Goal: Task Accomplishment & Management: Manage account settings

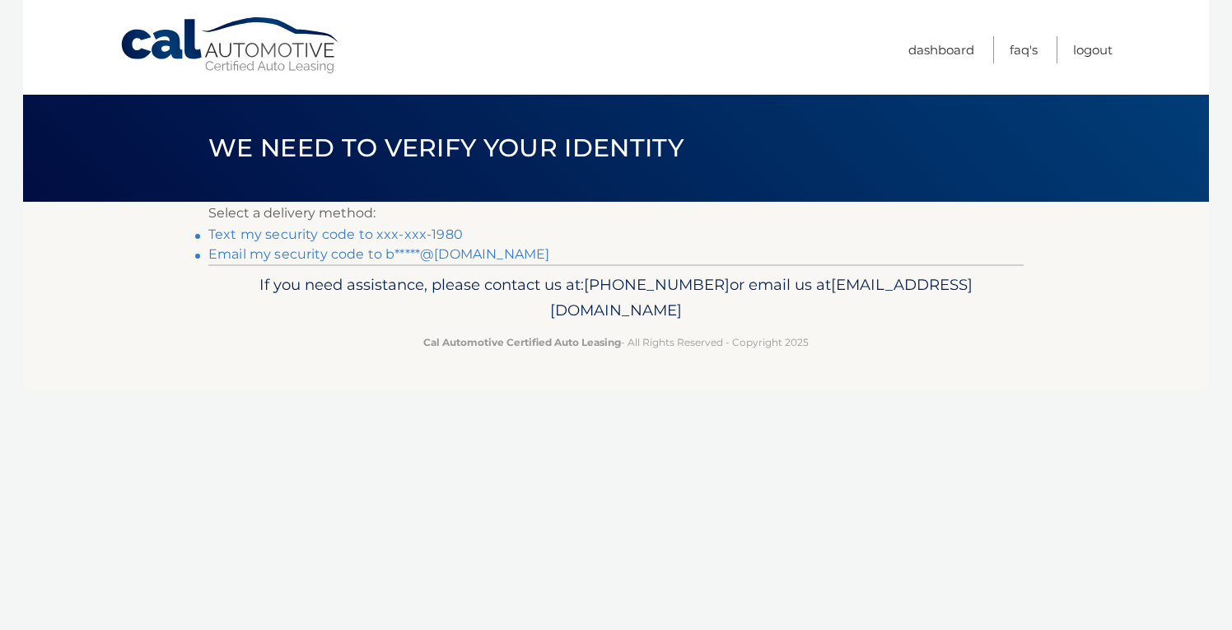
click at [442, 231] on link "Text my security code to xxx-xxx-1980" at bounding box center [335, 235] width 255 height 16
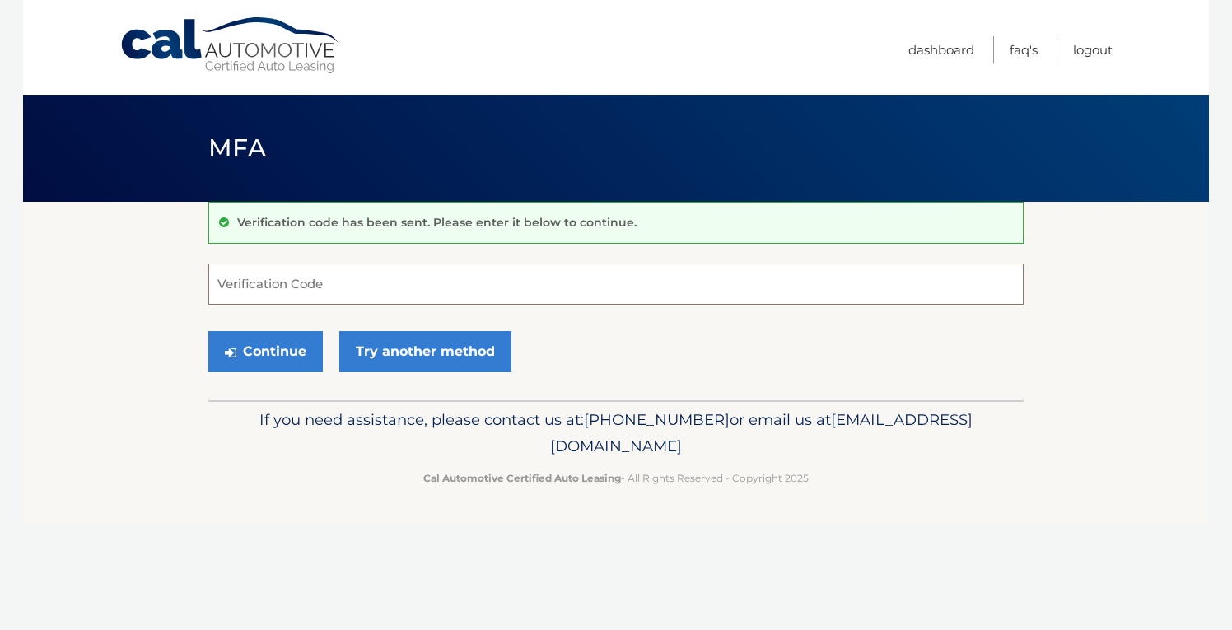
click at [323, 287] on input "Verification Code" at bounding box center [616, 284] width 816 height 41
type input "760824"
click at [278, 349] on button "Continue" at bounding box center [265, 351] width 115 height 41
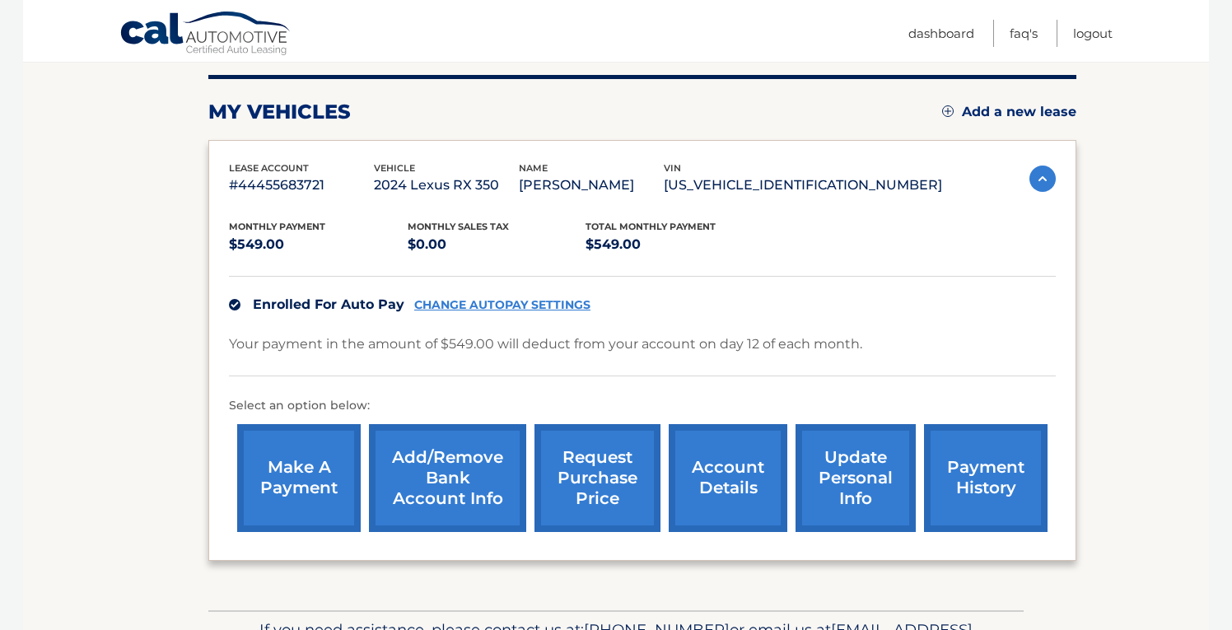
scroll to position [200, 0]
click at [848, 469] on link "update personal info" at bounding box center [856, 479] width 120 height 108
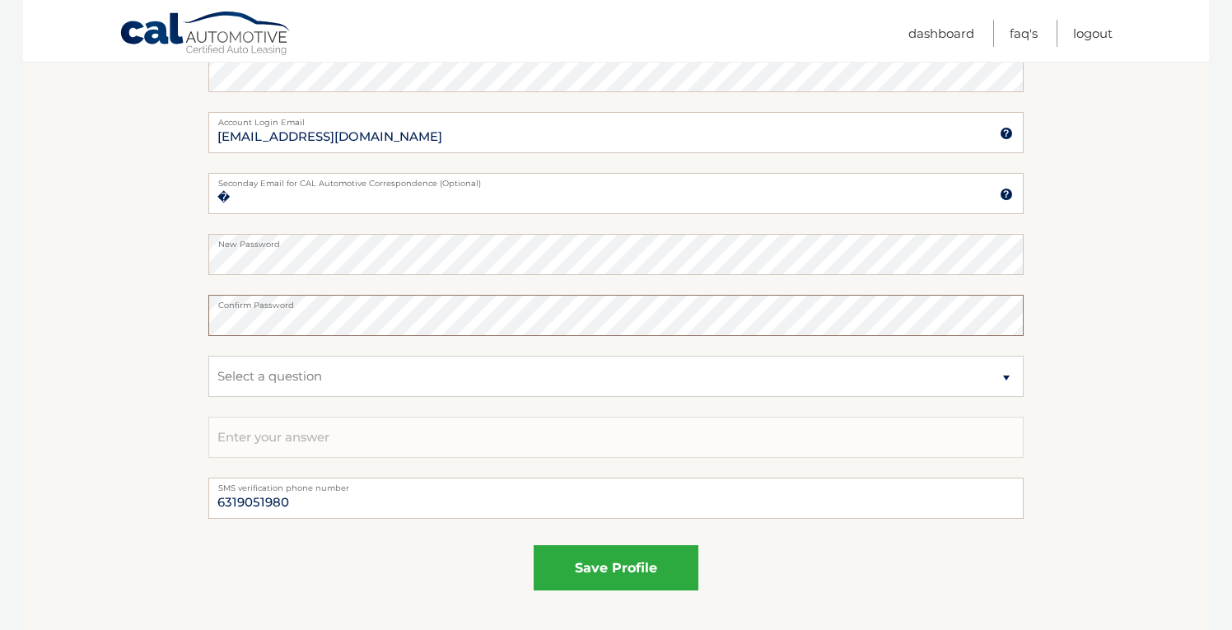
scroll to position [781, 0]
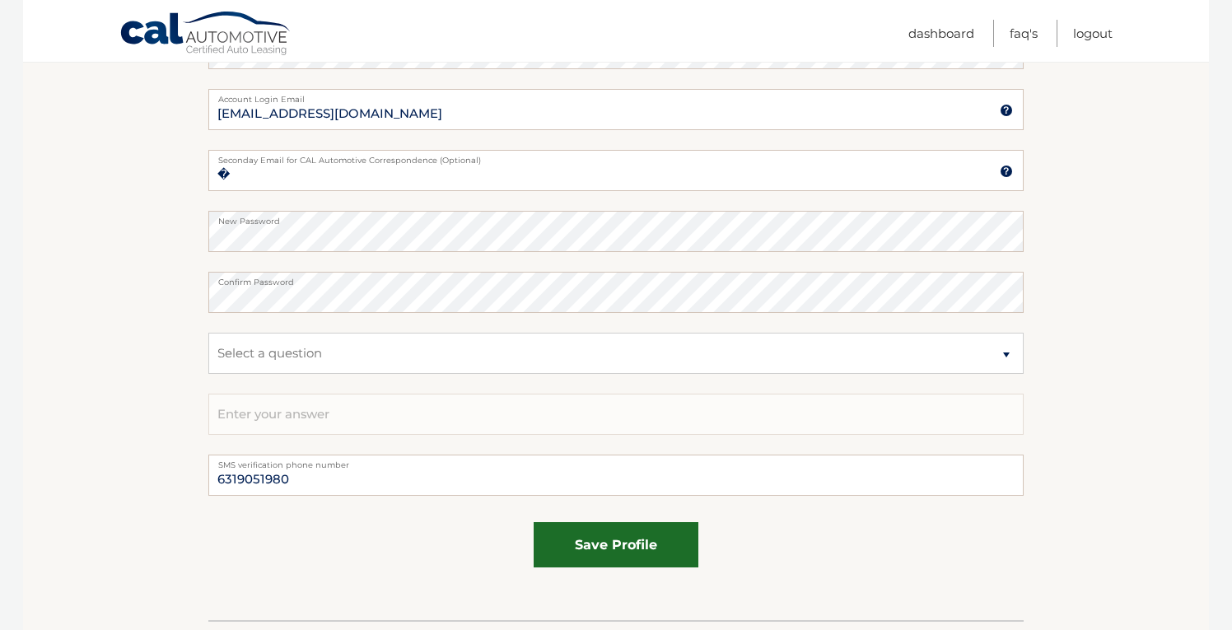
click at [599, 545] on button "save profile" at bounding box center [616, 544] width 165 height 45
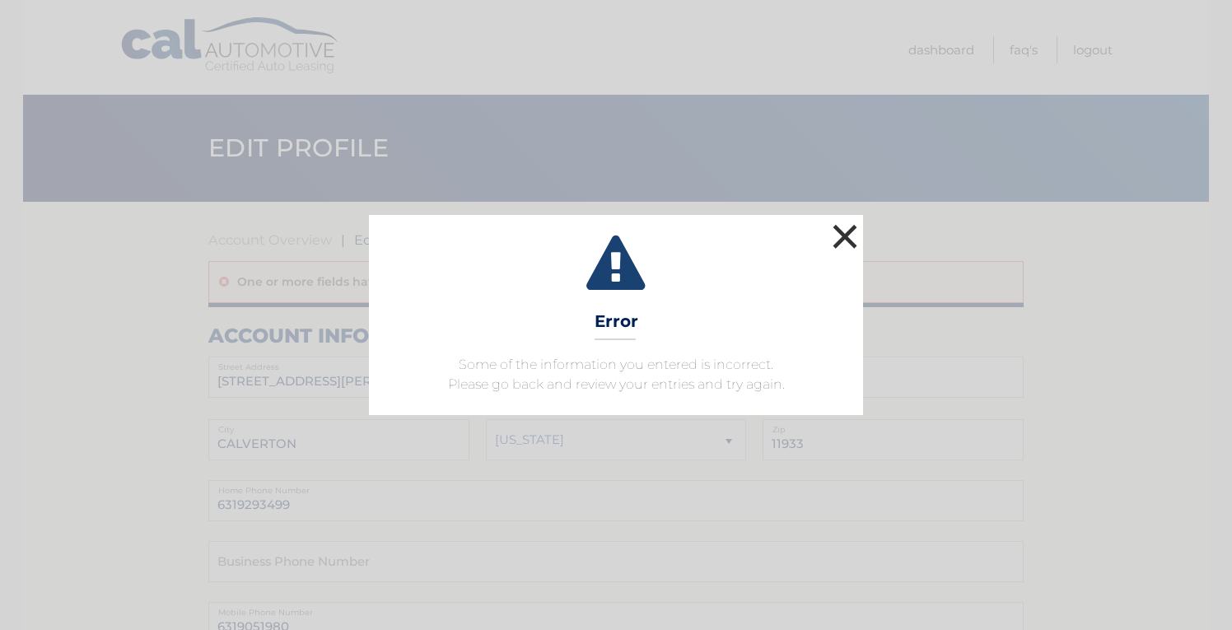
click at [844, 231] on button "×" at bounding box center [845, 236] width 33 height 33
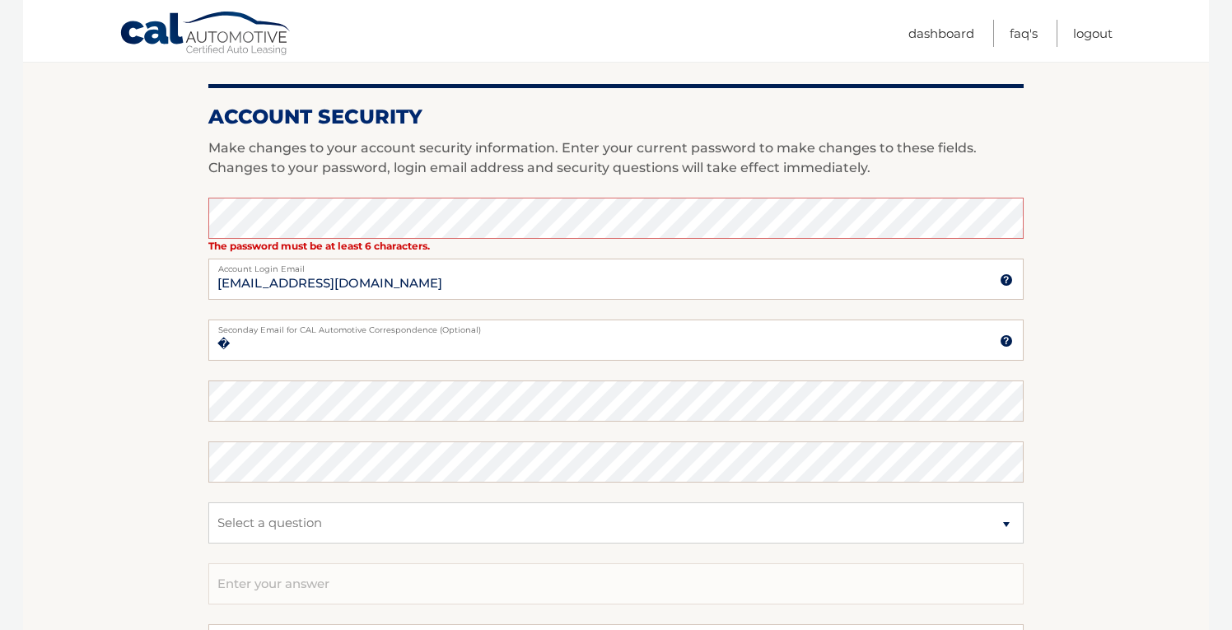
scroll to position [655, 0]
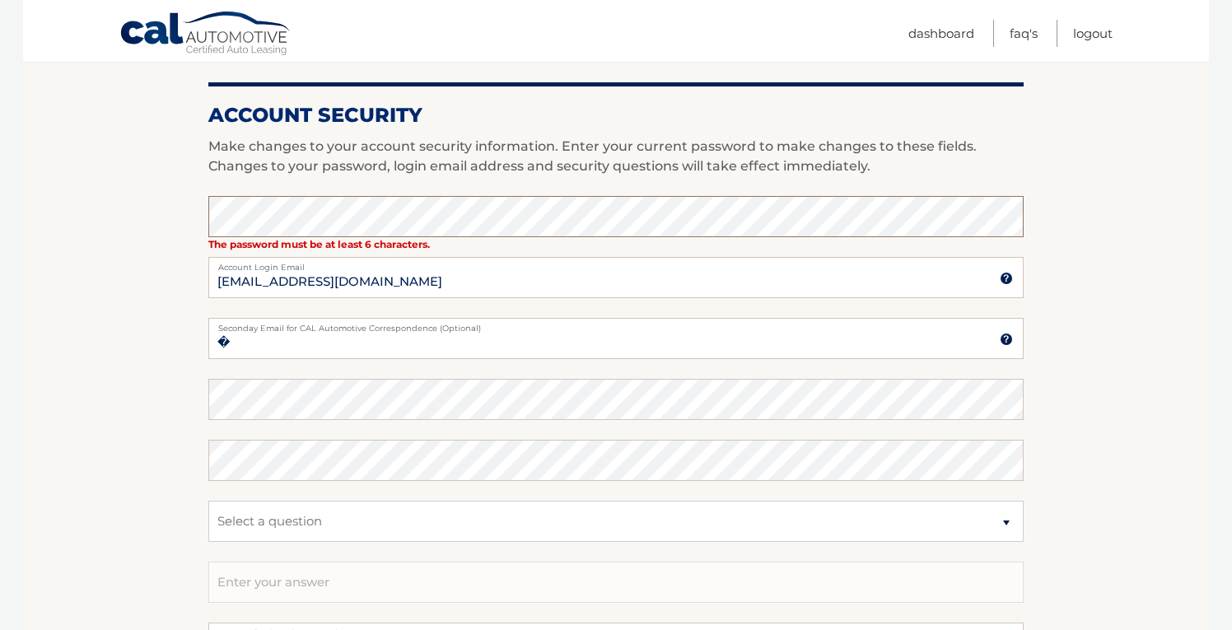
click at [193, 212] on section "Account Overview | Edit Profile One or more fields have an error. account infor…" at bounding box center [616, 167] width 1186 height 1241
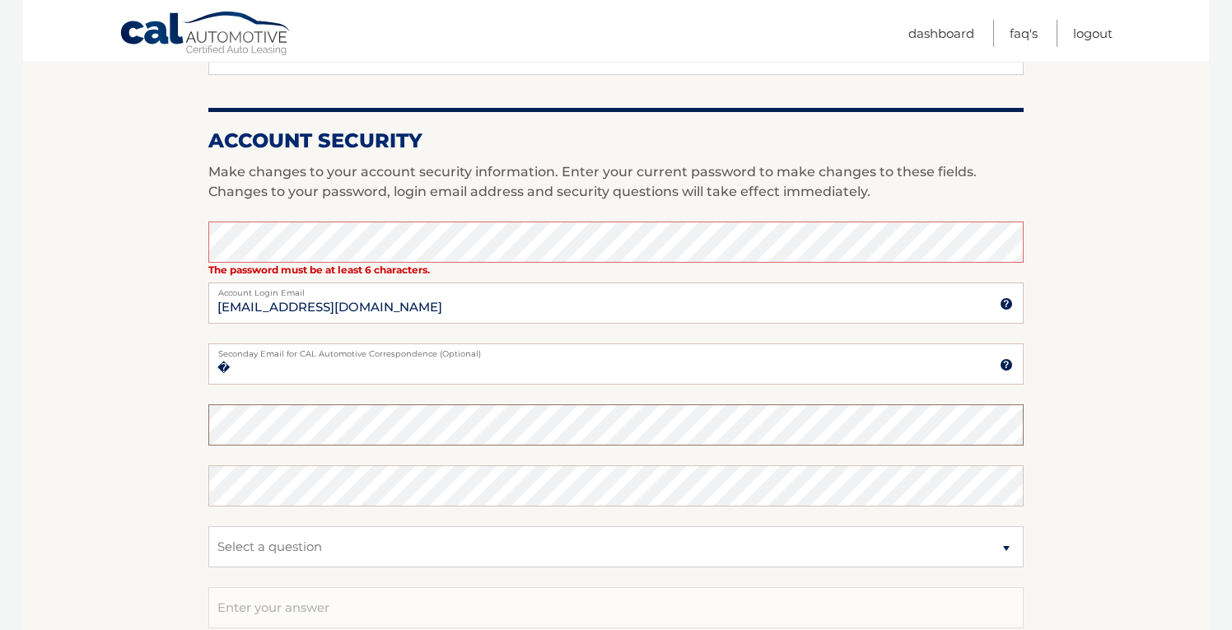
scroll to position [624, 0]
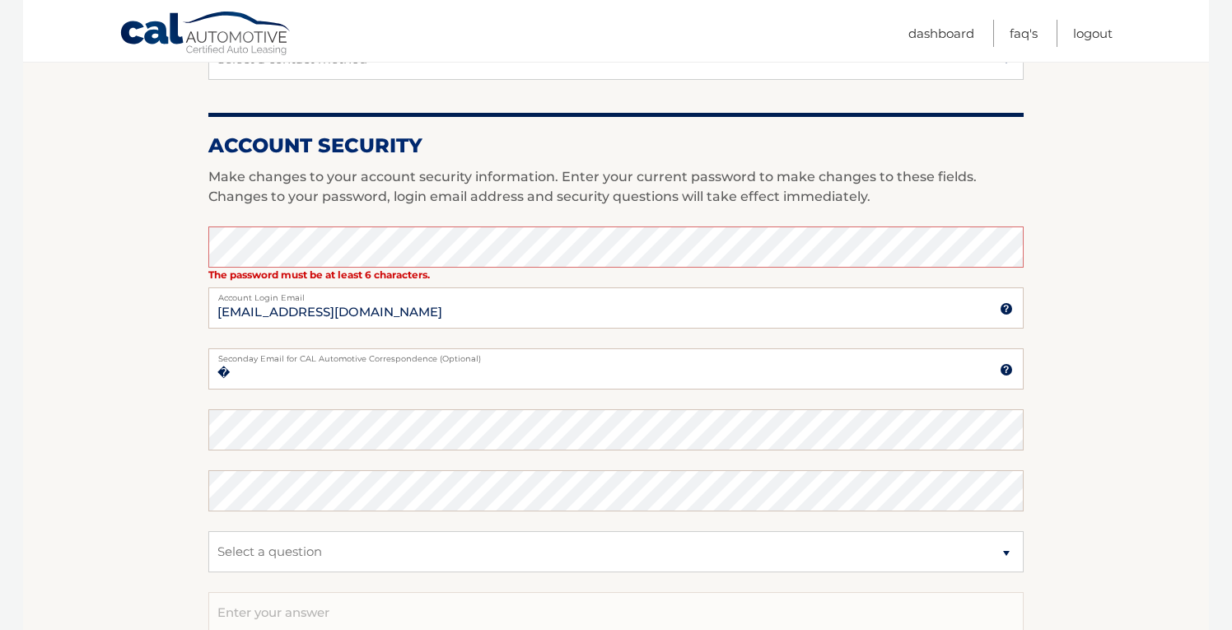
click at [180, 378] on section "Account Overview | Edit Profile One or more fields have an error. account infor…" at bounding box center [616, 197] width 1186 height 1241
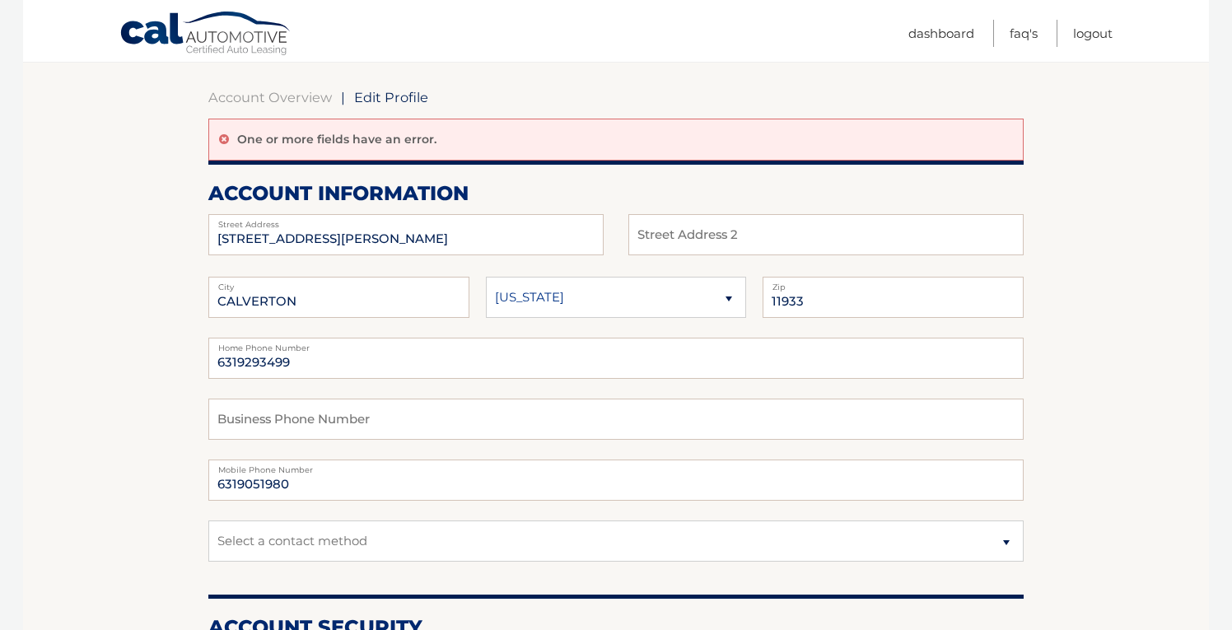
scroll to position [49, 0]
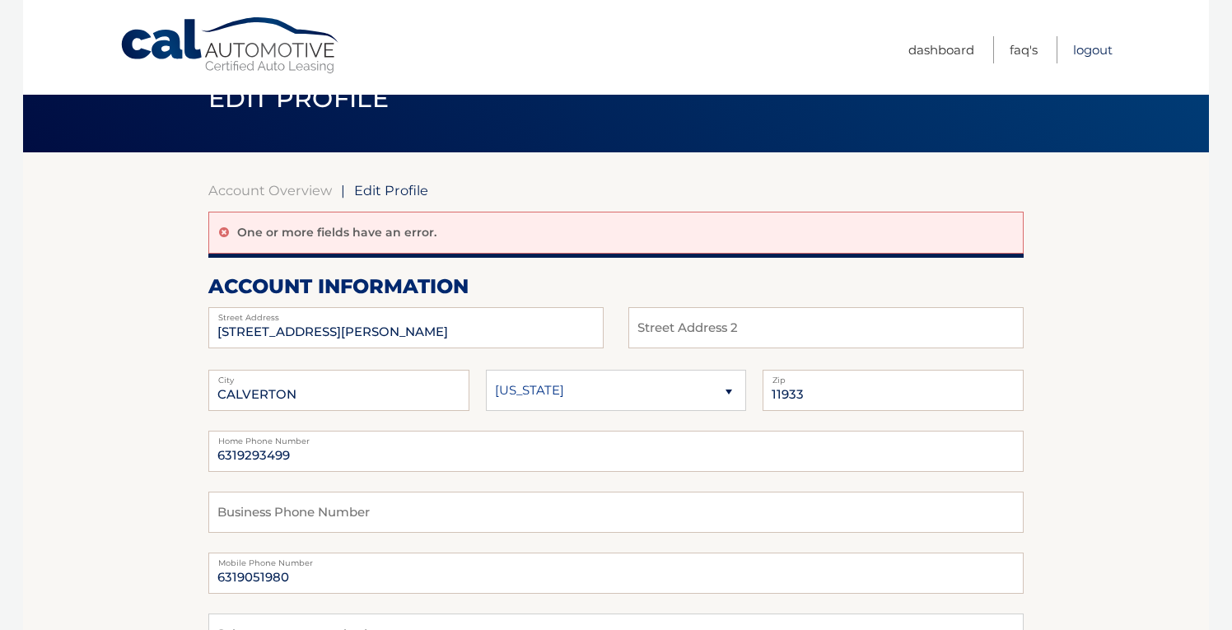
click at [1085, 47] on link "Logout" at bounding box center [1093, 49] width 40 height 27
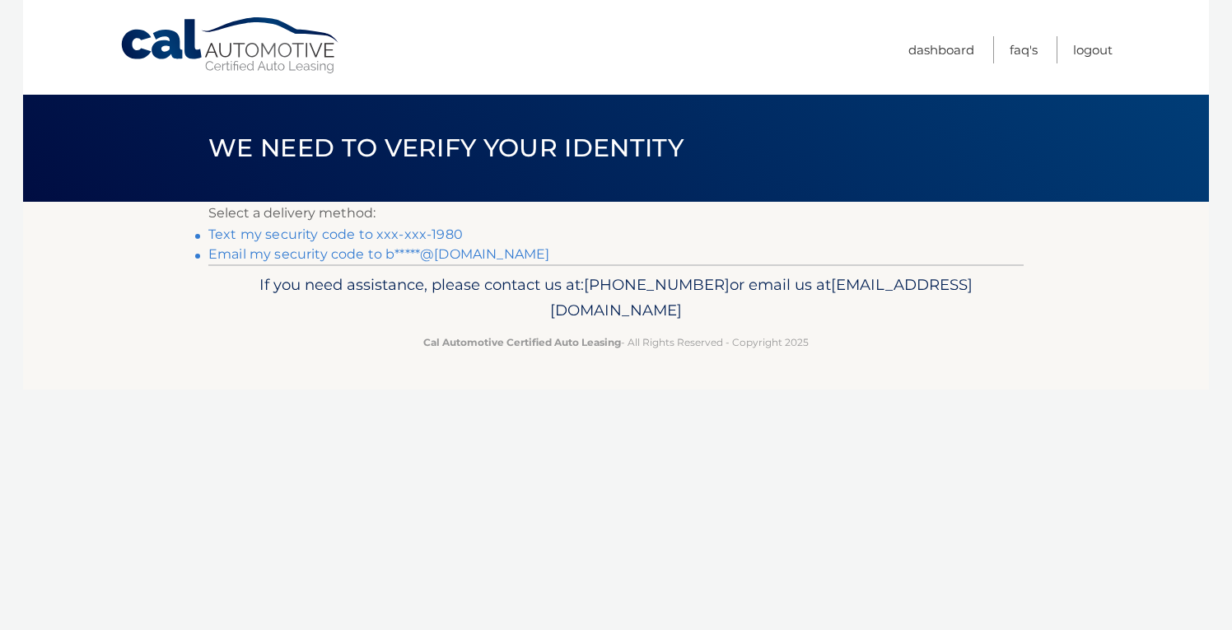
click at [363, 236] on link "Text my security code to xxx-xxx-1980" at bounding box center [335, 235] width 255 height 16
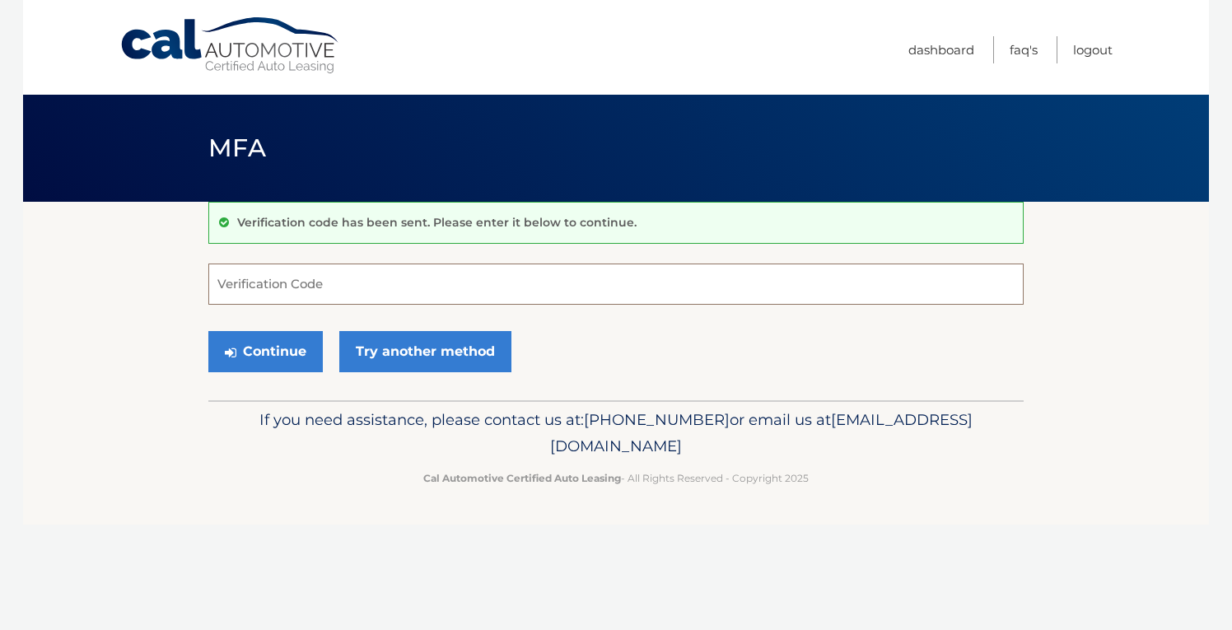
click at [357, 276] on input "Verification Code" at bounding box center [616, 284] width 816 height 41
type input "770542"
click at [252, 348] on button "Continue" at bounding box center [265, 351] width 115 height 41
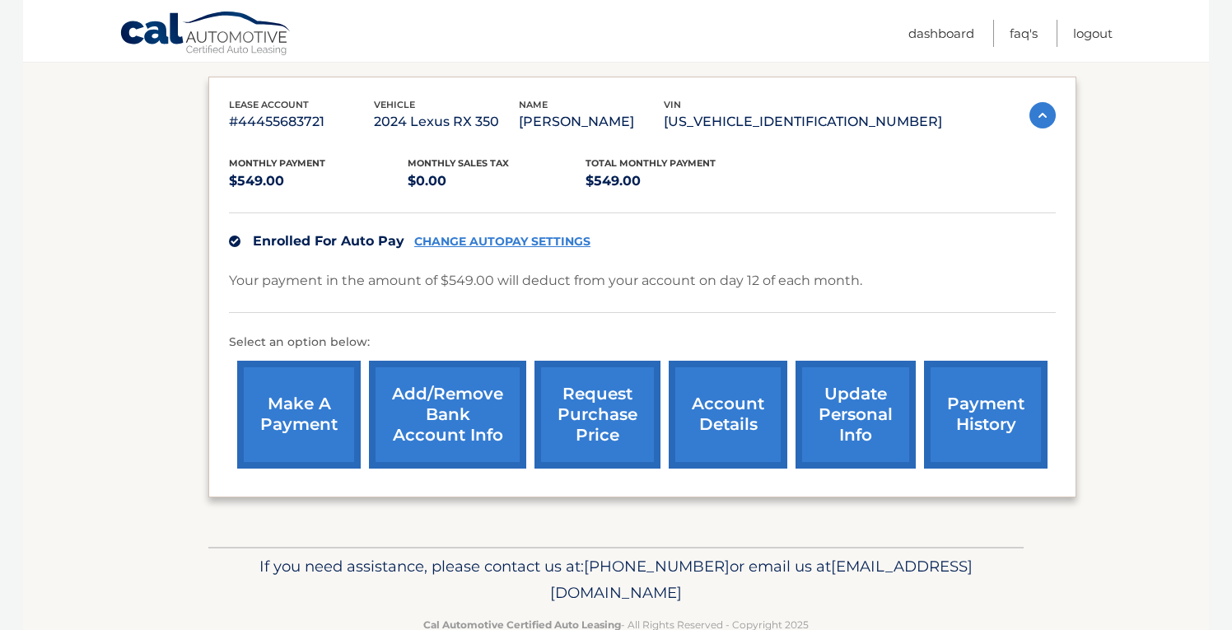
scroll to position [306, 0]
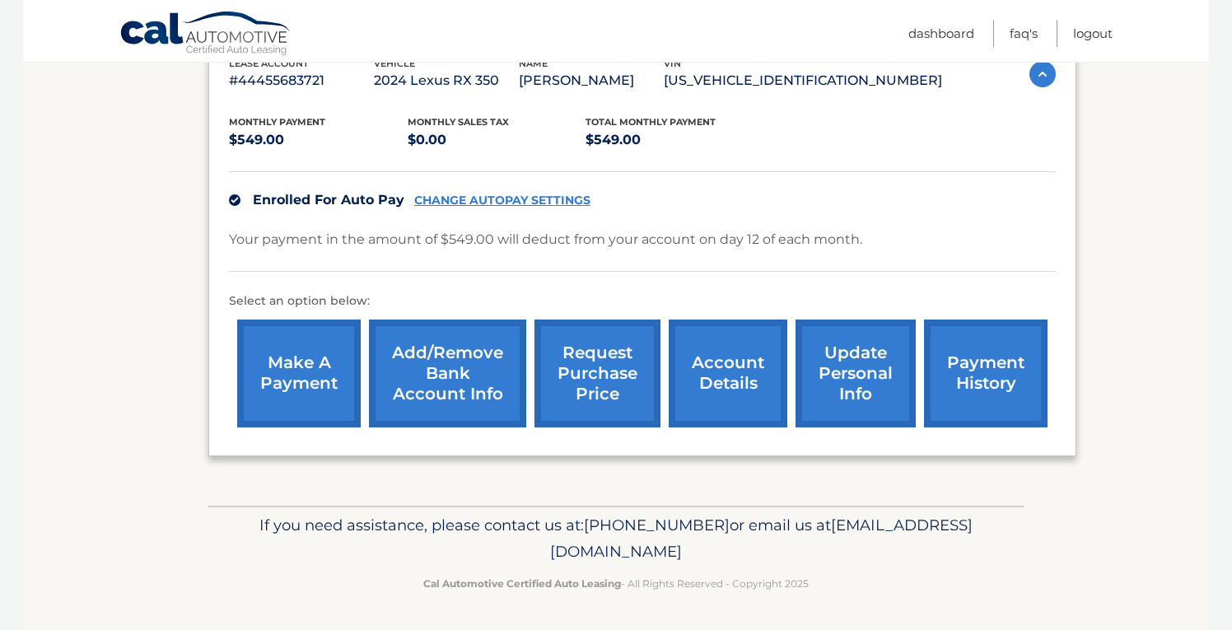
click at [850, 370] on link "update personal info" at bounding box center [856, 374] width 120 height 108
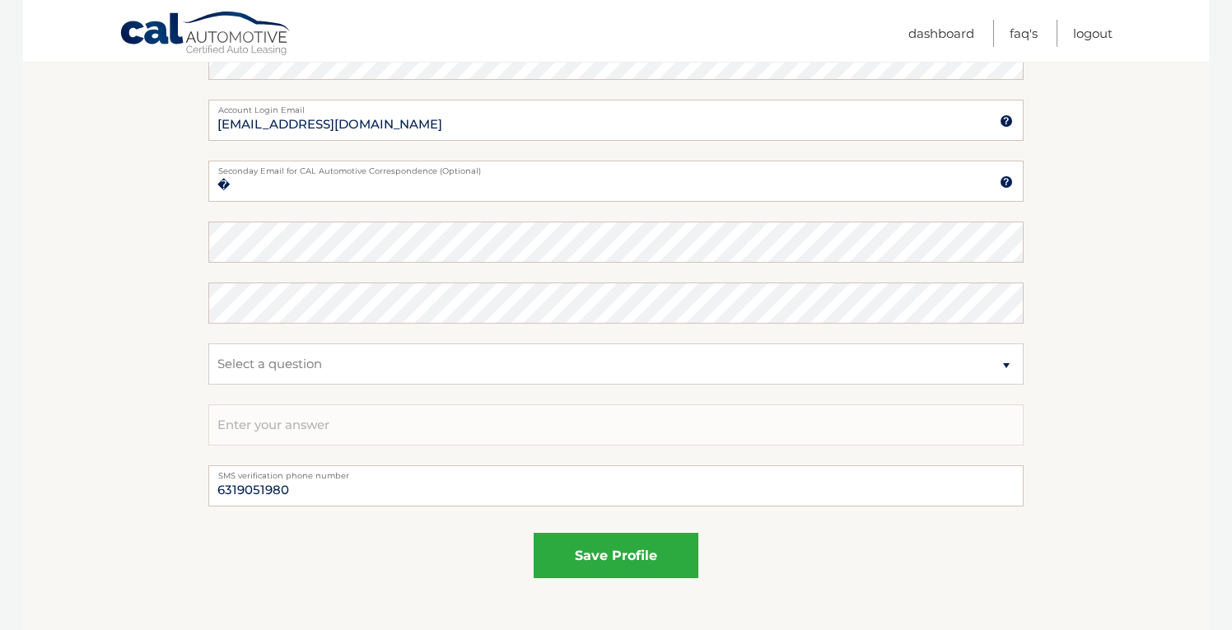
scroll to position [772, 0]
click at [164, 401] on section "Account Overview | Edit Profile account information [STREET_ADDRESS][PERSON_NAM…" at bounding box center [616, 29] width 1186 height 1199
click at [279, 366] on select "Select a question What was the name of your elementary school? What is your mot…" at bounding box center [616, 362] width 816 height 41
select select "2"
click at [208, 342] on select "Select a question What was the name of your elementary school? What is your mot…" at bounding box center [616, 362] width 816 height 41
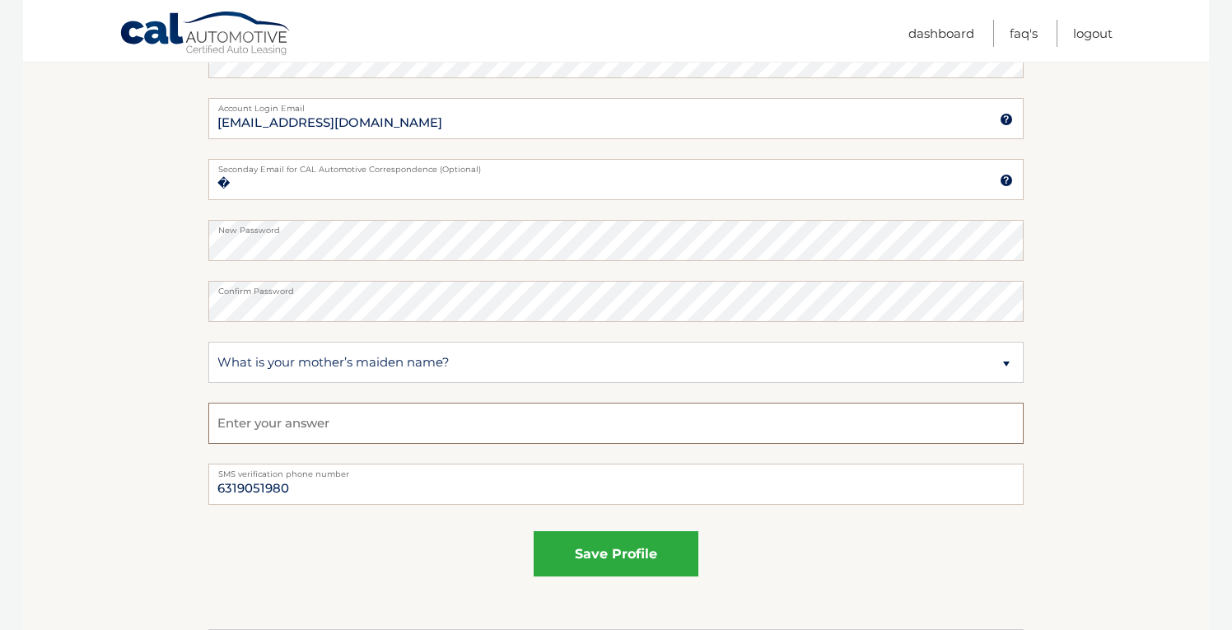
click at [259, 424] on input "text" at bounding box center [616, 423] width 816 height 41
type input "Waring"
click at [341, 541] on div "save profile" at bounding box center [616, 553] width 816 height 45
click at [564, 550] on button "save profile" at bounding box center [616, 553] width 165 height 45
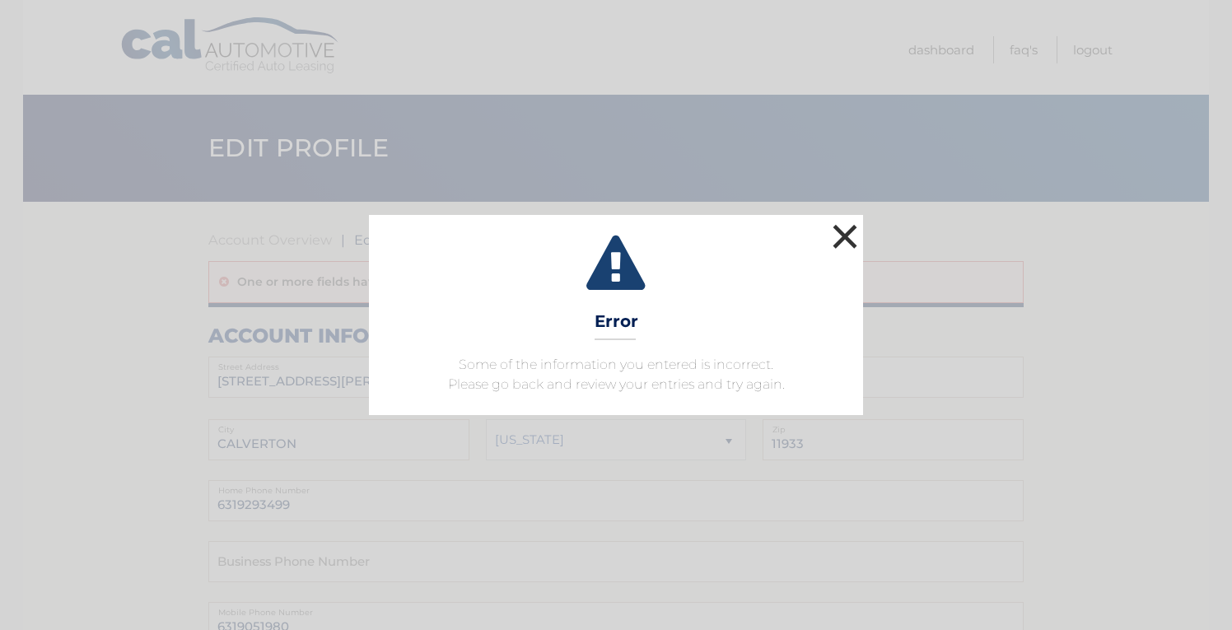
click at [846, 227] on button "×" at bounding box center [845, 236] width 33 height 33
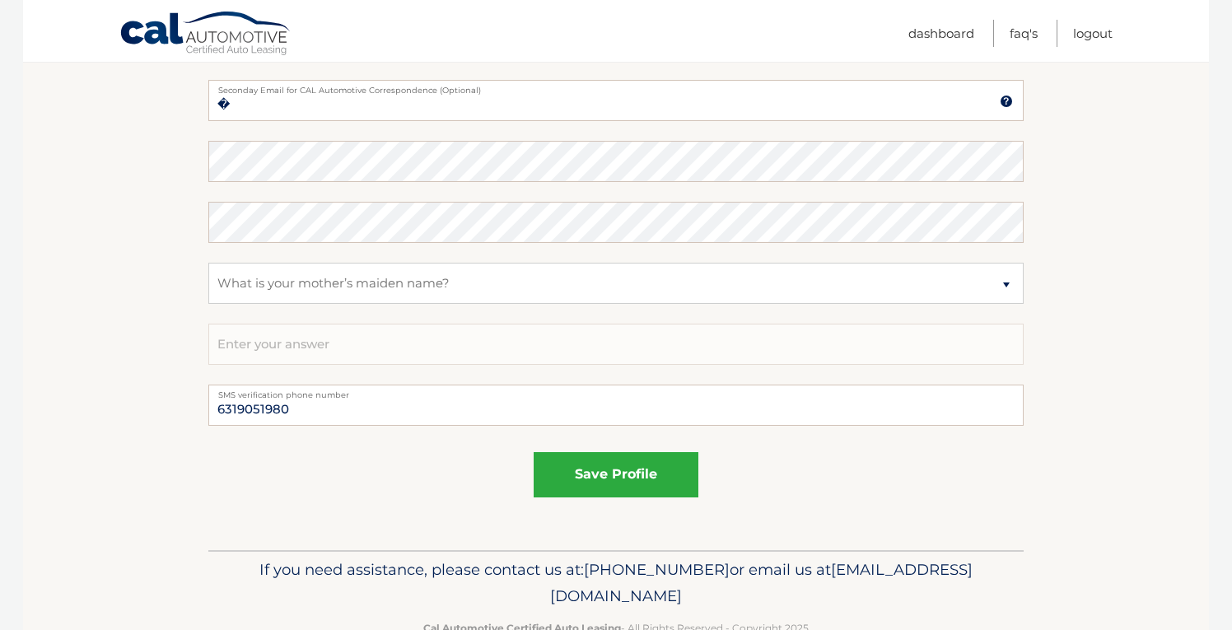
scroll to position [937, 0]
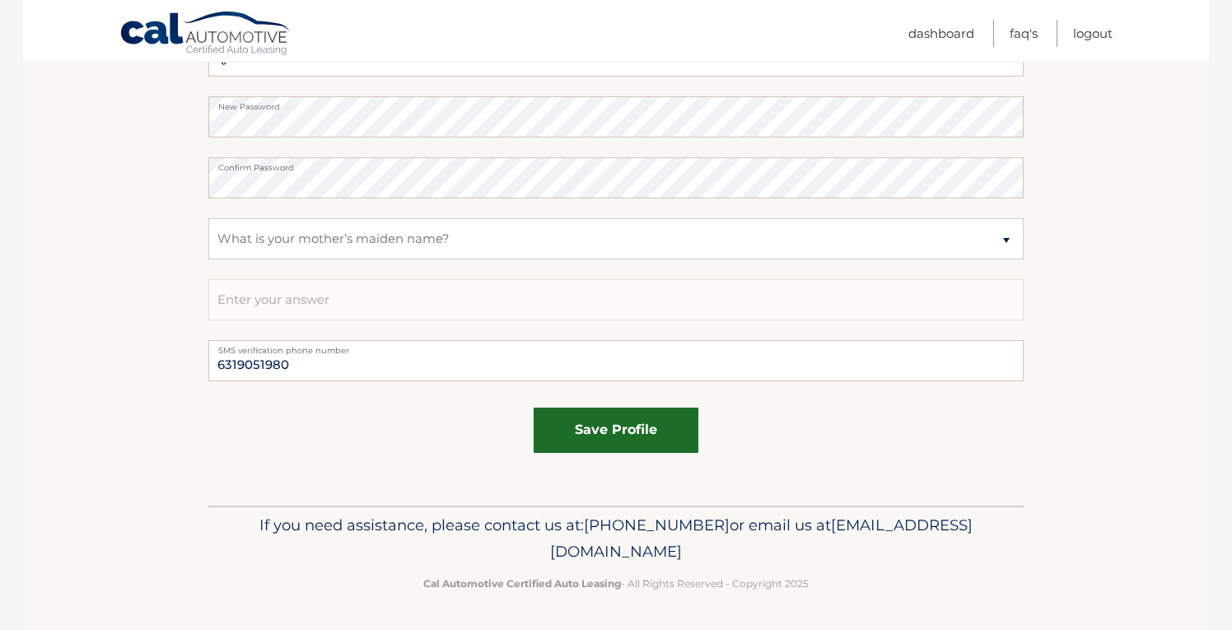
click at [592, 433] on button "save profile" at bounding box center [616, 430] width 165 height 45
